Goal: Obtain resource: Obtain resource

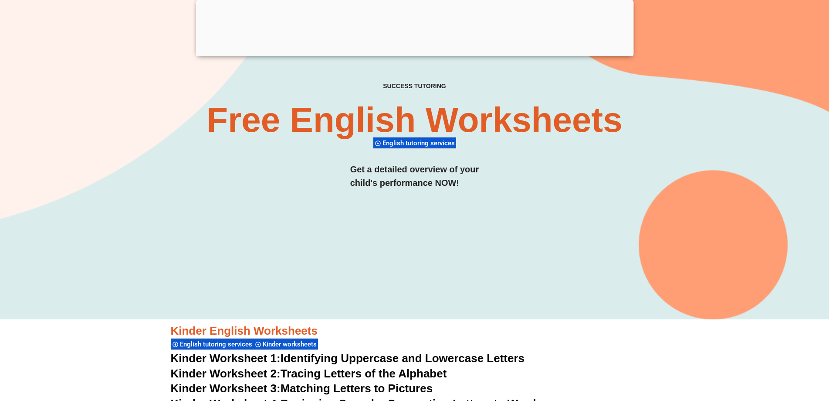
scroll to position [129, 0]
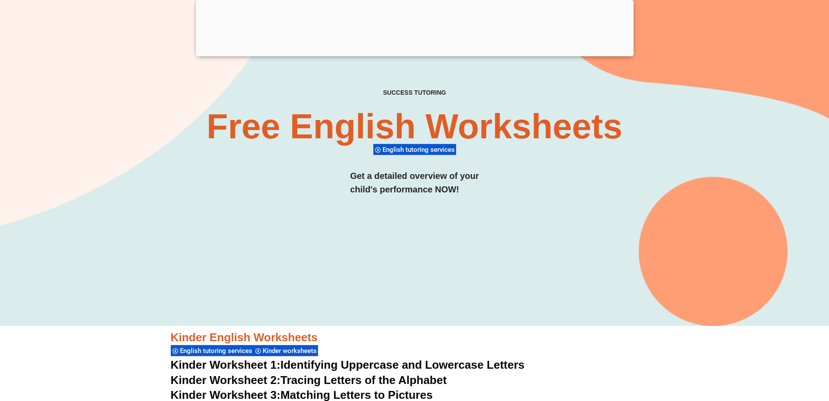
click at [766, 50] on div "SUCCESS TUTORING​ Free English Worksheets​ English tutoring services Get a deta…" at bounding box center [414, 118] width 829 height 416
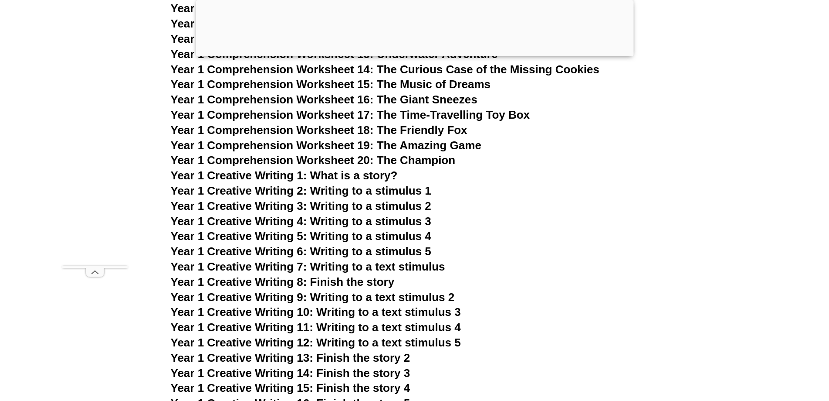
scroll to position [1524, 0]
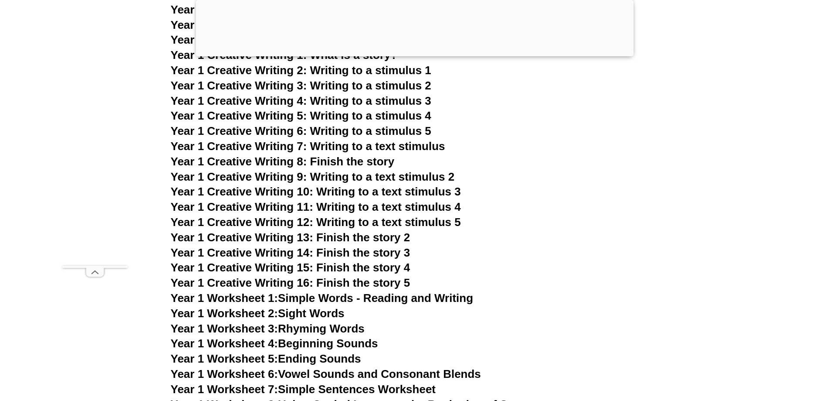
click at [623, 168] on h3 "Year 1 Creative Writing 8: Finish the story" at bounding box center [415, 161] width 488 height 15
click at [573, 158] on h3 "Year 1 Creative Writing 8: Finish the story" at bounding box center [415, 161] width 488 height 15
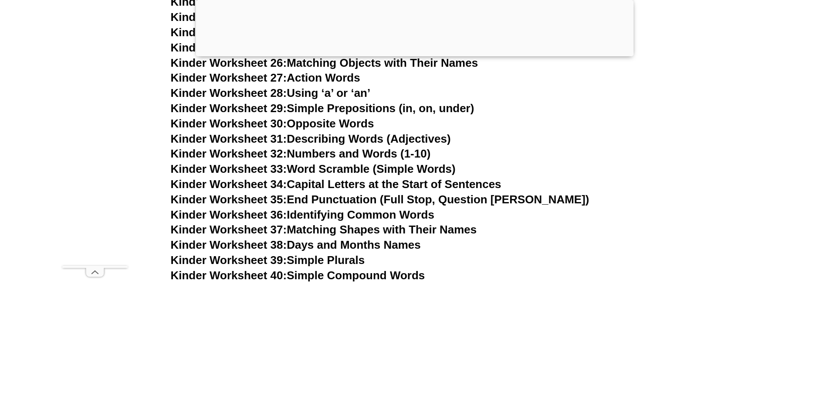
scroll to position [783, 0]
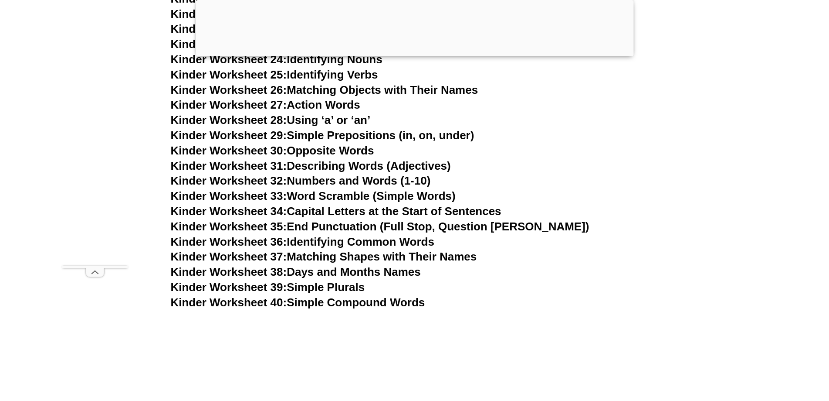
click at [400, 300] on link "Kinder Worksheet 40: Simple Compound Words" at bounding box center [298, 302] width 255 height 13
click at [339, 283] on link "Kinder Worksheet 39: Simple Plurals" at bounding box center [268, 286] width 194 height 13
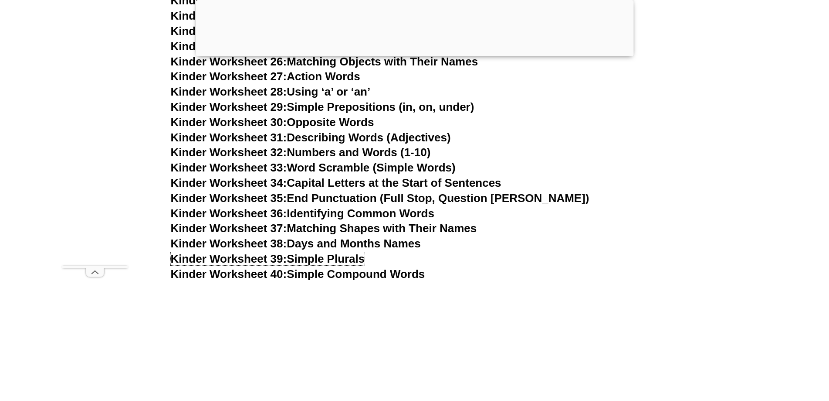
scroll to position [826, 0]
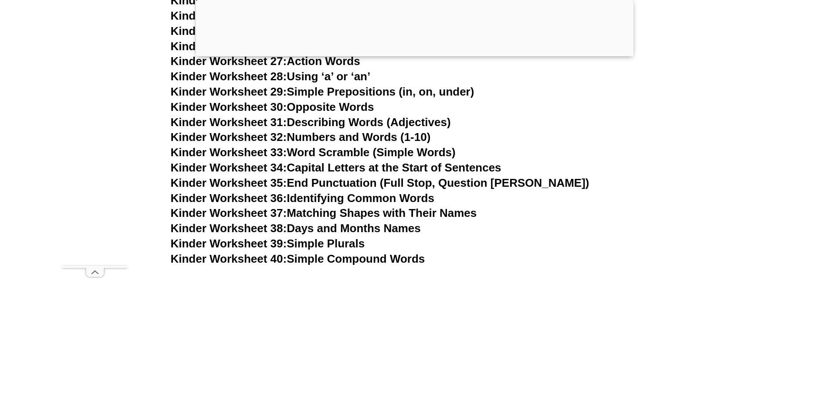
click at [413, 225] on link "Kinder Worksheet 38: Days and Months Names" at bounding box center [296, 227] width 250 height 13
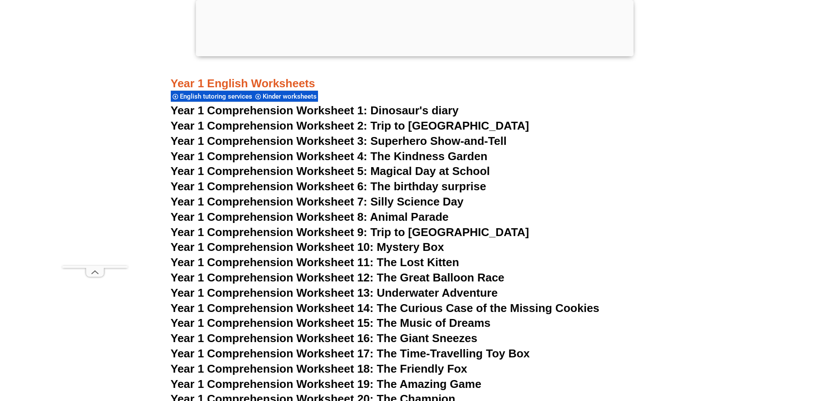
scroll to position [1175, 0]
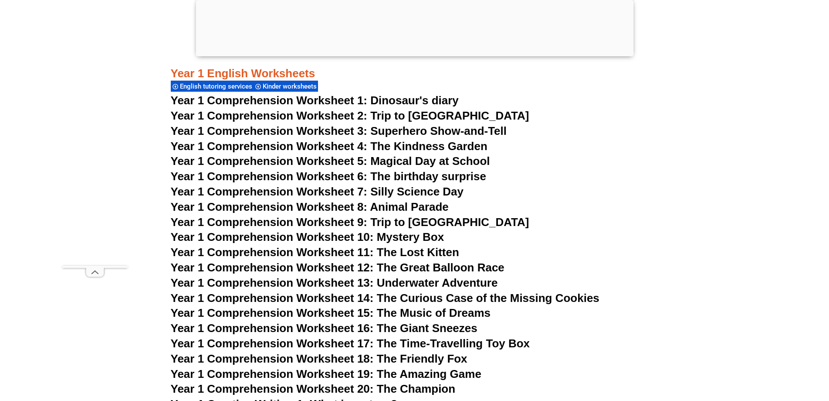
click at [429, 223] on span "Year 1 Comprehension Worksheet 9: Trip to [GEOGRAPHIC_DATA]" at bounding box center [350, 221] width 359 height 13
click at [414, 239] on span "Year 1 Comprehension Worksheet 10: Mystery Box" at bounding box center [308, 236] width 274 height 13
